Goal: Task Accomplishment & Management: Complete application form

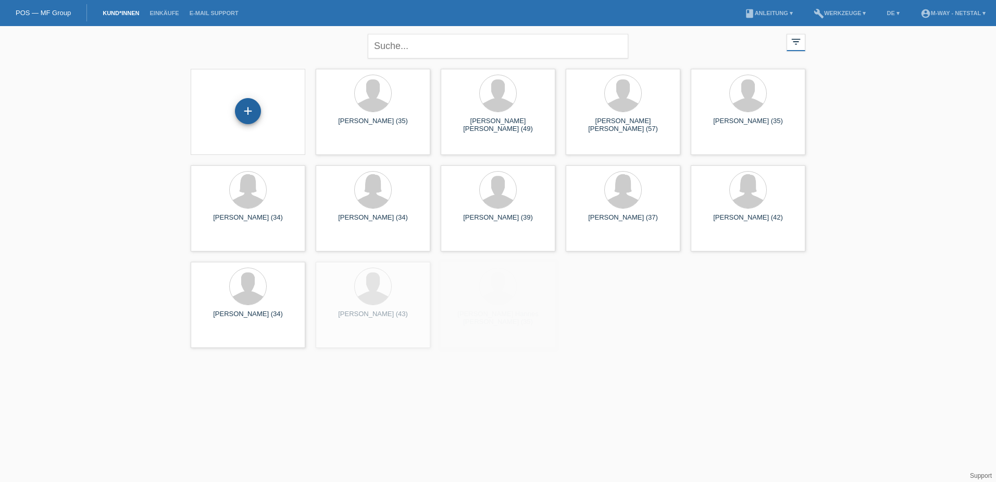
click at [243, 114] on div "+" at bounding box center [248, 111] width 26 height 26
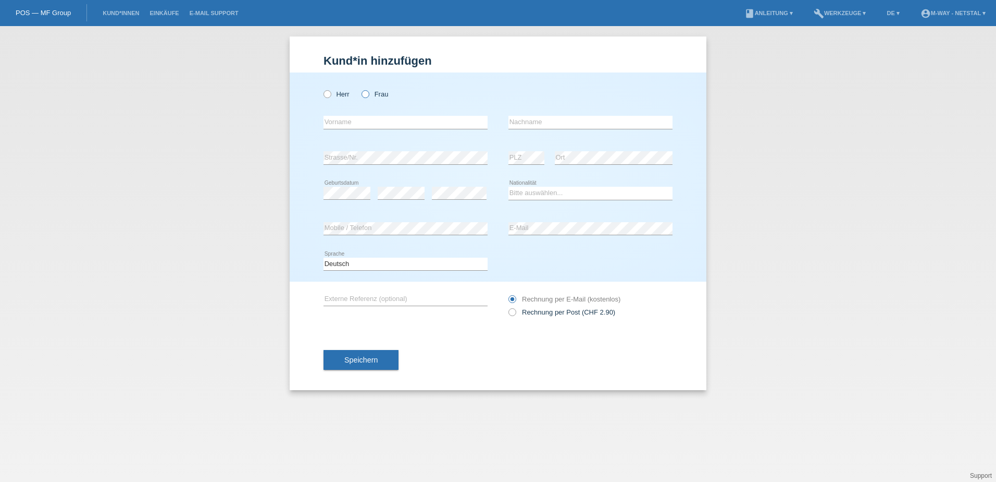
click at [360, 89] on icon at bounding box center [360, 89] width 0 height 0
click at [362, 95] on input "Frau" at bounding box center [365, 93] width 7 height 7
radio input "true"
click at [365, 121] on input "text" at bounding box center [406, 122] width 164 height 13
click at [322, 92] on div "Herr Frau error Vorname error" at bounding box center [498, 176] width 417 height 209
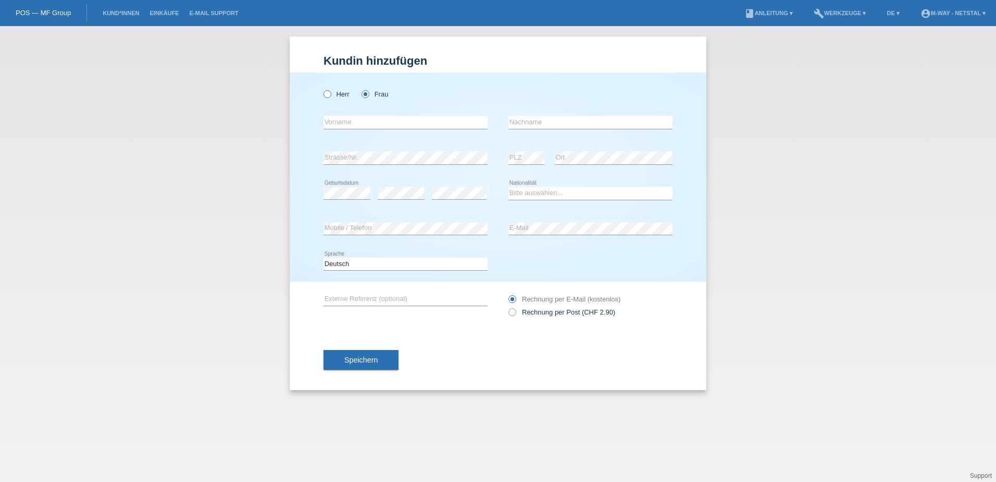
click at [329, 98] on label "Herr" at bounding box center [337, 94] width 26 height 8
click at [329, 97] on input "Herr" at bounding box center [327, 93] width 7 height 7
radio input "true"
click at [361, 127] on input "text" at bounding box center [406, 122] width 164 height 13
type input "Kevin"
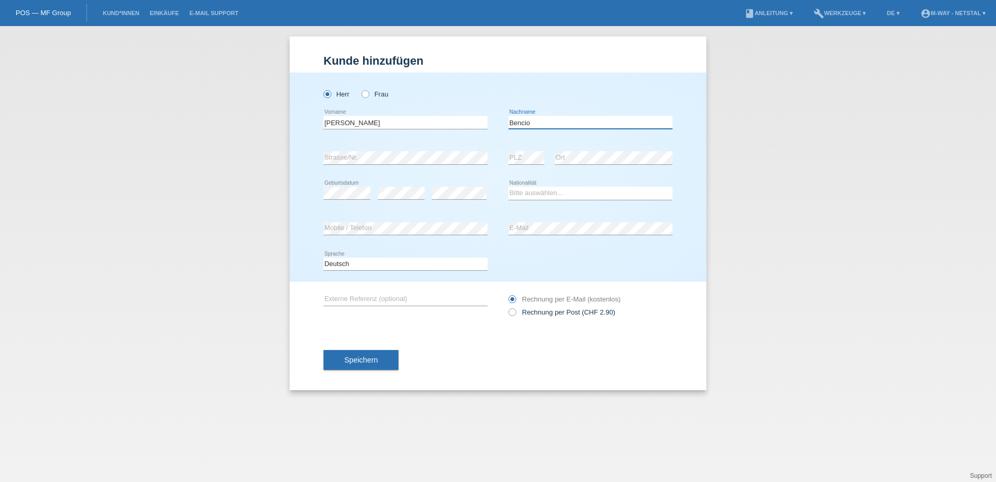
type input "Bencio"
click at [543, 198] on select "Bitte auswählen... Schweiz Deutschland Liechtenstein Österreich ------------ Af…" at bounding box center [591, 193] width 164 height 13
select select "CH"
click at [509, 187] on select "Bitte auswählen... Schweiz Deutschland Liechtenstein Österreich ------------ Af…" at bounding box center [591, 193] width 164 height 13
click at [396, 234] on div "error Mobile / Telefon" at bounding box center [406, 229] width 164 height 14
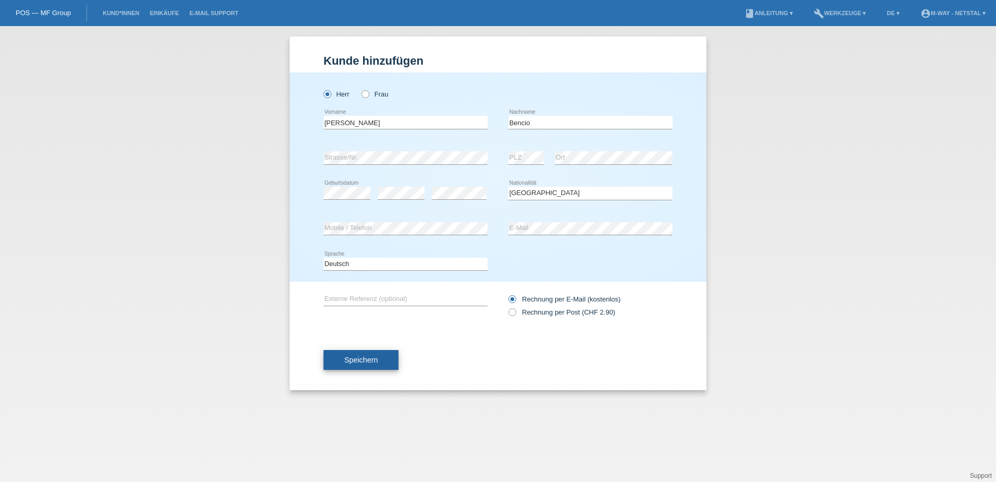
click at [363, 352] on button "Speichern" at bounding box center [361, 360] width 75 height 20
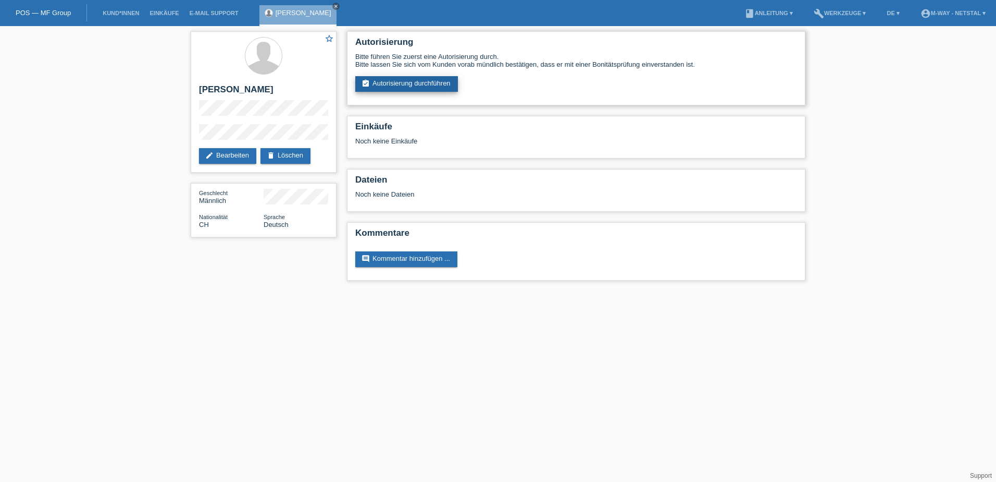
click at [401, 84] on link "assignment_turned_in Autorisierung durchführen" at bounding box center [406, 84] width 103 height 16
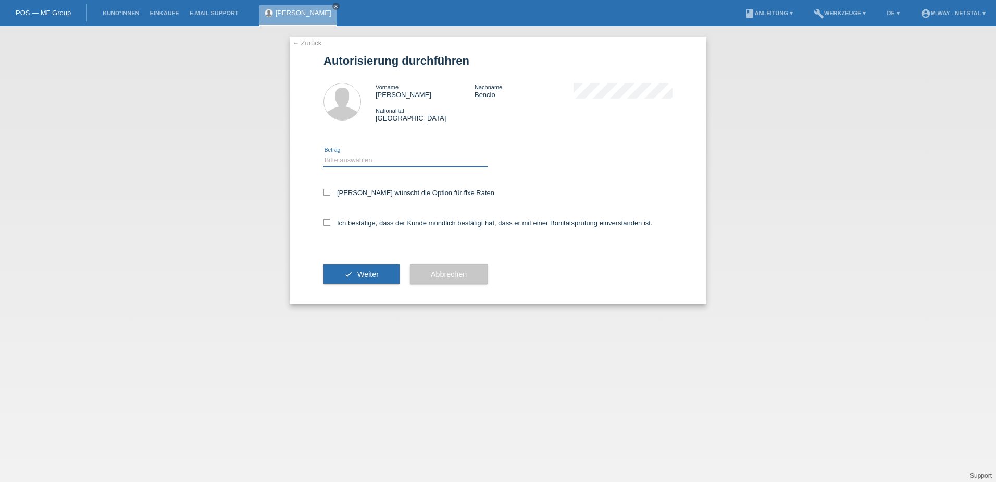
click at [403, 154] on select "Bitte auswählen CHF 1.00 - CHF 499.00 CHF 500.00 - CHF 1'999.00 CHF 2'000.00 - …" at bounding box center [406, 160] width 164 height 13
select select "3"
click at [324, 154] on select "Bitte auswählen CHF 1.00 - CHF 499.00 CHF 500.00 - CHF 1'999.00 CHF 2'000.00 - …" at bounding box center [406, 160] width 164 height 13
click at [375, 200] on div "Kunde wünscht die Option für fixe Raten" at bounding box center [498, 193] width 349 height 30
click at [364, 193] on label "Kunde wünscht die Option für fixe Raten" at bounding box center [409, 193] width 171 height 8
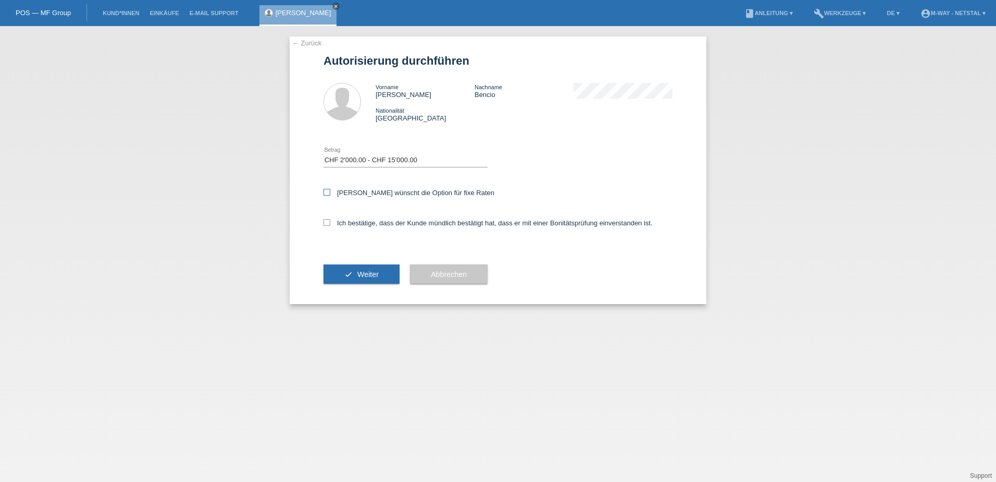
click at [330, 193] on input "Kunde wünscht die Option für fixe Raten" at bounding box center [327, 192] width 7 height 7
checkbox input "true"
click at [365, 223] on label "Ich bestätige, dass der Kunde mündlich bestätigt hat, dass er mit einer Bonität…" at bounding box center [488, 223] width 329 height 8
click at [330, 223] on input "Ich bestätige, dass der Kunde mündlich bestätigt hat, dass er mit einer Bonität…" at bounding box center [327, 222] width 7 height 7
checkbox input "true"
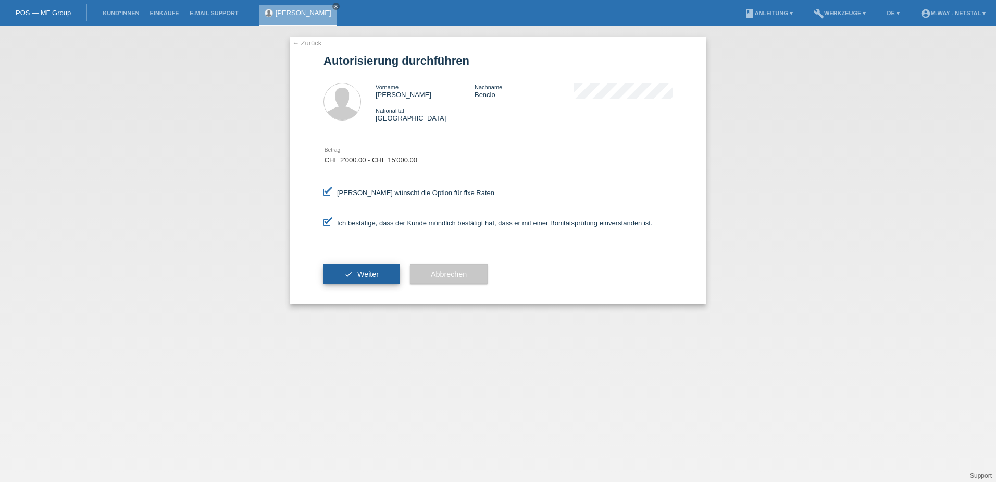
click at [363, 276] on span "Weiter" at bounding box center [367, 274] width 21 height 8
